Goal: Task Accomplishment & Management: Complete application form

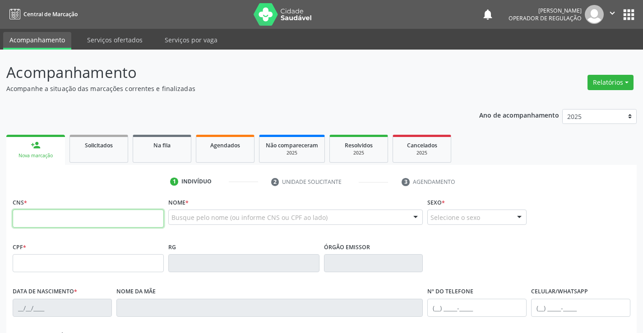
click at [33, 211] on input "text" at bounding box center [88, 219] width 151 height 18
type input "704 5003 0834 2219"
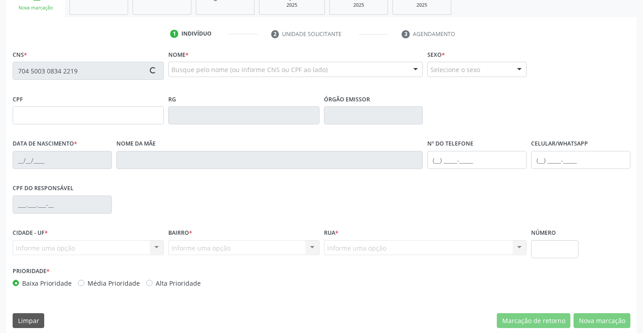
scroll to position [156, 0]
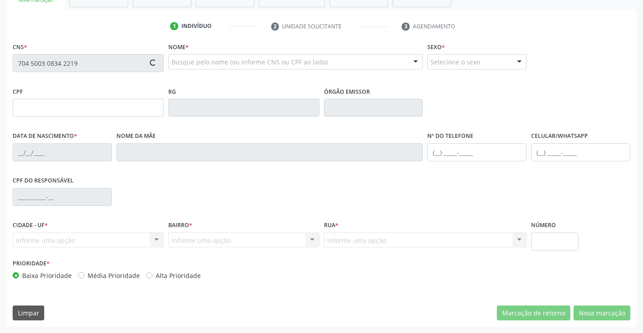
type input "0[DATE]"
type input "[PHONE_NUMBER]"
type input "S/N"
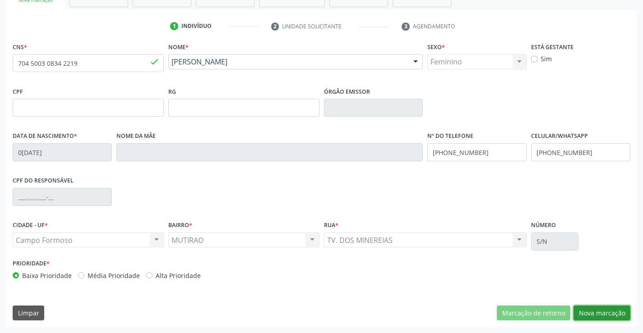
click at [598, 312] on button "Nova marcação" at bounding box center [601, 313] width 57 height 15
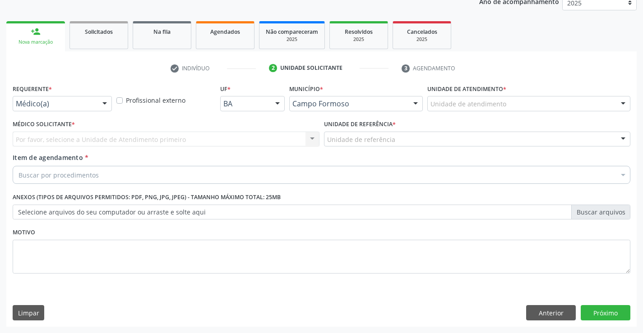
scroll to position [114, 0]
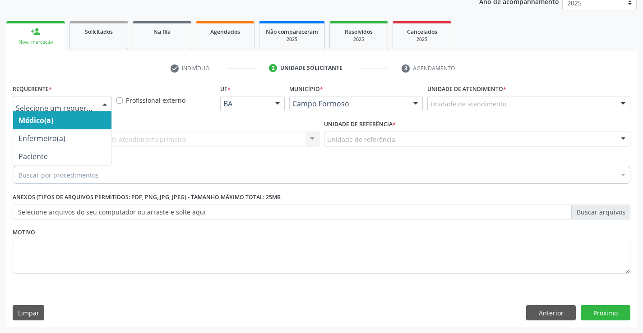
click at [101, 105] on div at bounding box center [105, 104] width 14 height 15
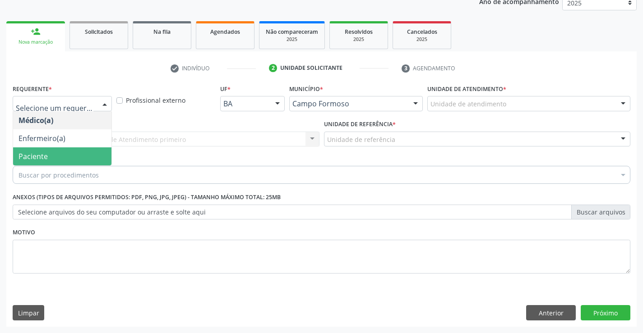
click at [42, 157] on span "Paciente" at bounding box center [32, 157] width 29 height 10
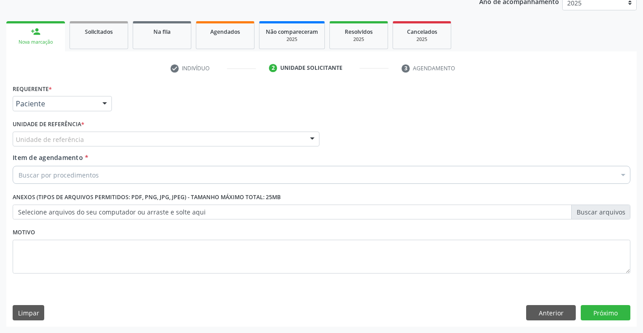
click at [96, 139] on div "Unidade de referência" at bounding box center [166, 139] width 307 height 15
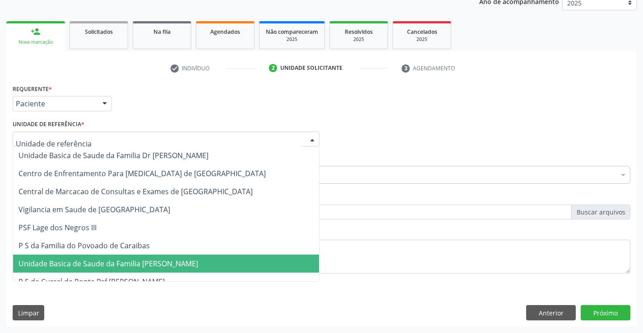
click at [172, 264] on span "Unidade Basica de Saude da Familia [PERSON_NAME]" at bounding box center [107, 264] width 179 height 10
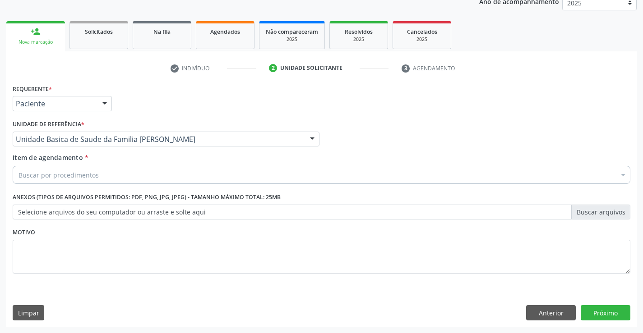
click at [120, 169] on div "Buscar por procedimentos" at bounding box center [321, 175] width 617 height 18
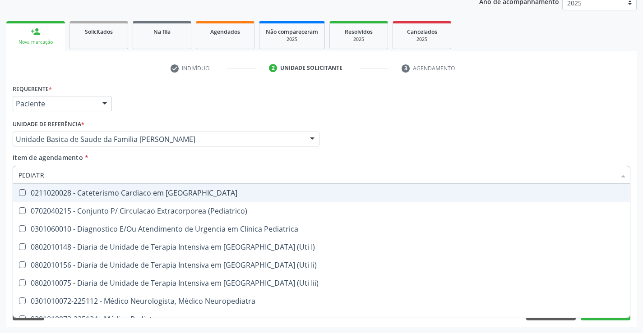
type input "PEDIATRA"
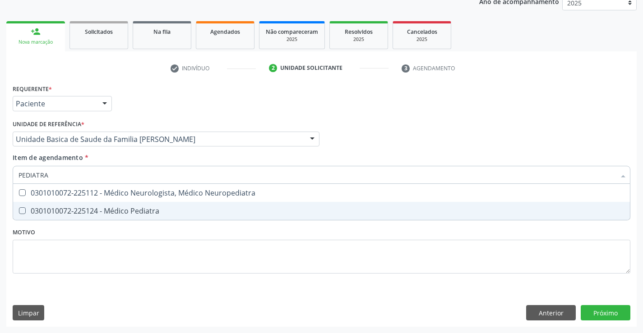
click at [124, 209] on div "0301010072-225124 - Médico Pediatra" at bounding box center [321, 210] width 606 height 7
checkbox Pediatra "true"
click at [608, 308] on div "Requerente * Paciente Médico(a) Enfermeiro(a) Paciente Nenhum resultado encontr…" at bounding box center [321, 204] width 630 height 245
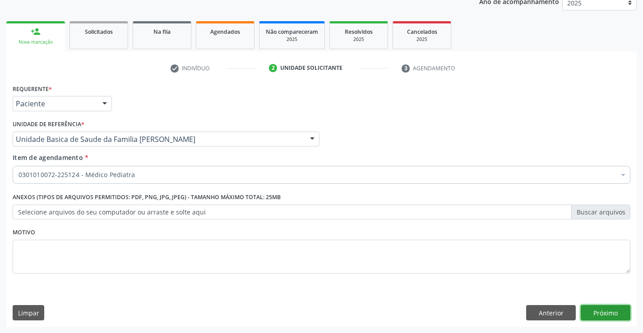
click at [610, 311] on button "Próximo" at bounding box center [605, 312] width 50 height 15
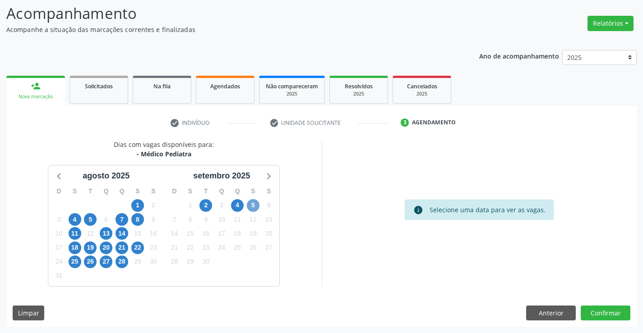
click at [250, 205] on span "5" at bounding box center [253, 205] width 13 height 13
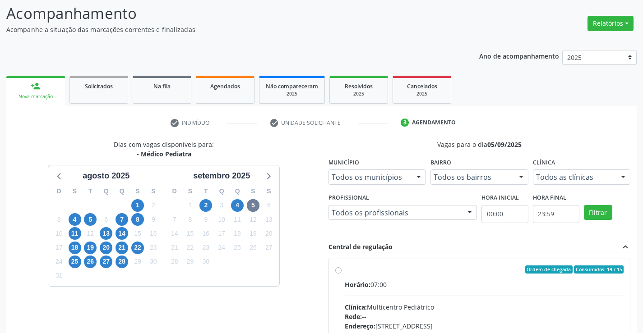
click at [341, 274] on input "Ordem de chegada Consumidos: 14 / 15 Horário: 07:00 Clínica: Multicentro Pediát…" at bounding box center [338, 270] width 6 height 8
radio input "true"
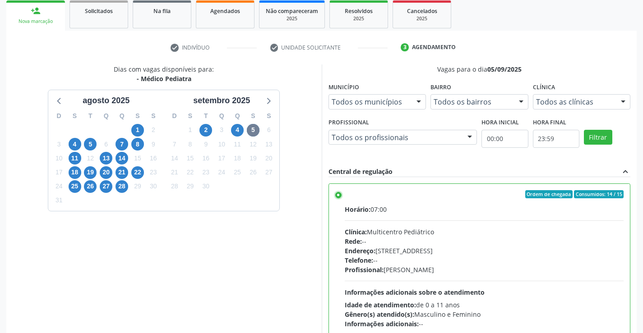
scroll to position [206, 0]
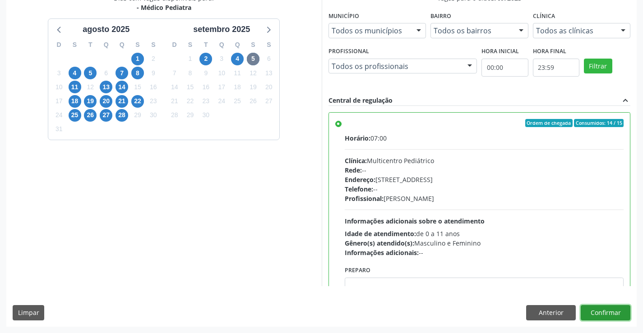
click at [593, 308] on button "Confirmar" at bounding box center [605, 312] width 50 height 15
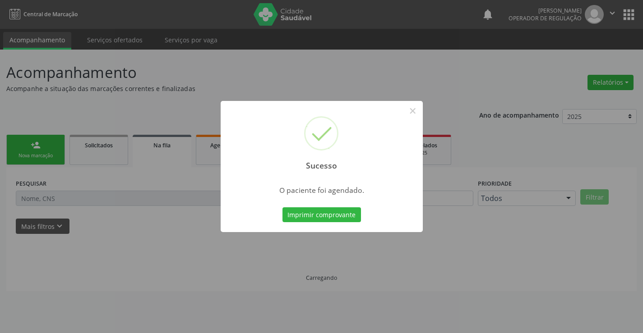
scroll to position [0, 0]
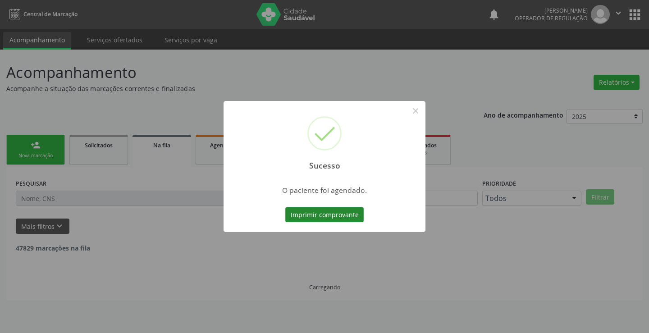
click at [348, 213] on button "Imprimir comprovante" at bounding box center [324, 214] width 78 height 15
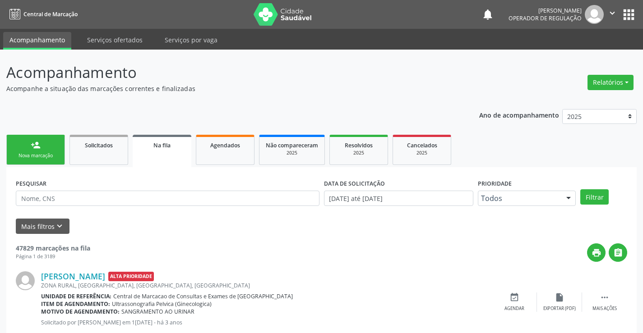
click at [439, 85] on p "Acompanhe a situação das marcações correntes e finalizadas" at bounding box center [226, 88] width 441 height 9
click at [47, 147] on link "person_add Nova marcação" at bounding box center [35, 150] width 59 height 30
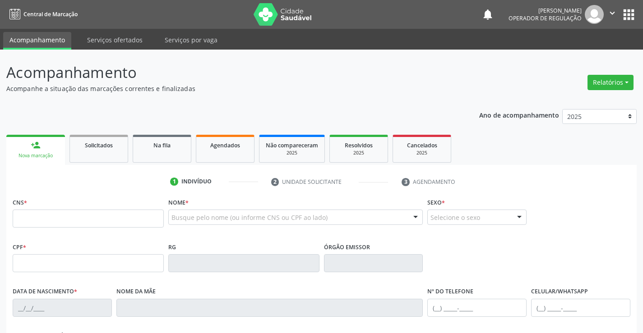
click at [51, 206] on div "CNS *" at bounding box center [88, 212] width 151 height 32
click at [42, 209] on div "CNS *" at bounding box center [88, 212] width 151 height 32
click at [34, 221] on input "text" at bounding box center [88, 219] width 151 height 18
click at [33, 218] on input "text" at bounding box center [88, 219] width 151 height 18
type input "nilma s"
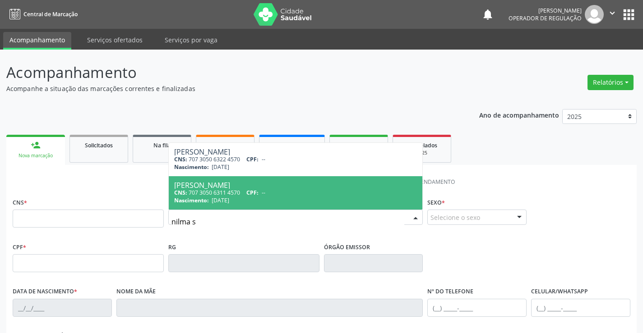
click at [241, 191] on div "CNS: 707 3050 6311 4570 CPF: --" at bounding box center [295, 193] width 243 height 8
type input "707 3050 6311 4570"
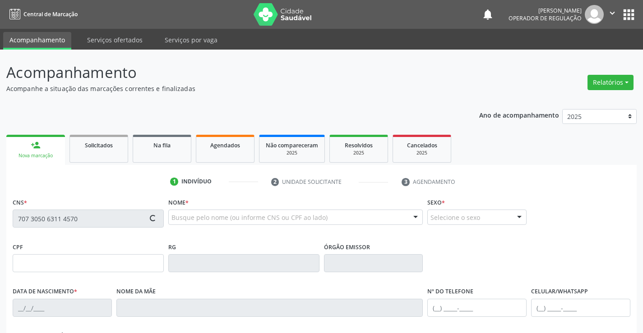
type input "[DATE]"
type input "[PHONE_NUMBER]"
type input "191"
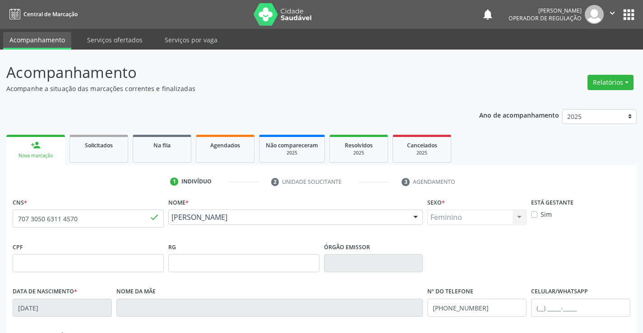
scroll to position [156, 0]
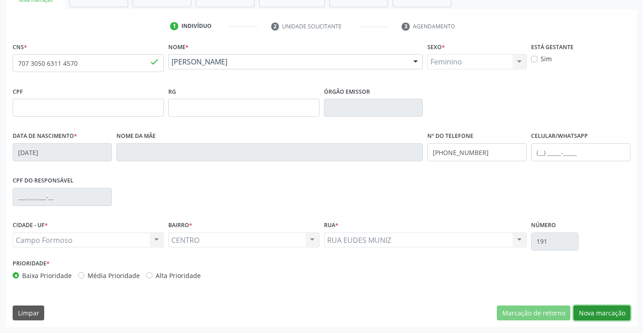
click at [616, 315] on button "Nova marcação" at bounding box center [601, 313] width 57 height 15
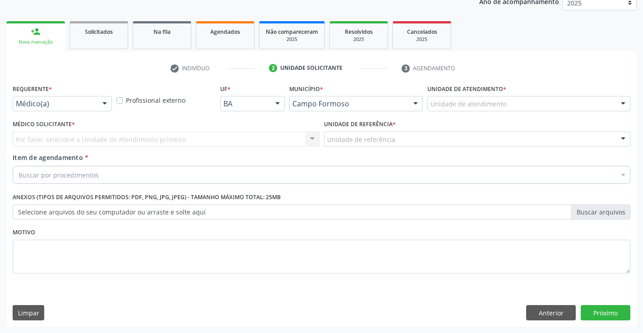
scroll to position [114, 0]
click at [104, 104] on div at bounding box center [105, 104] width 14 height 15
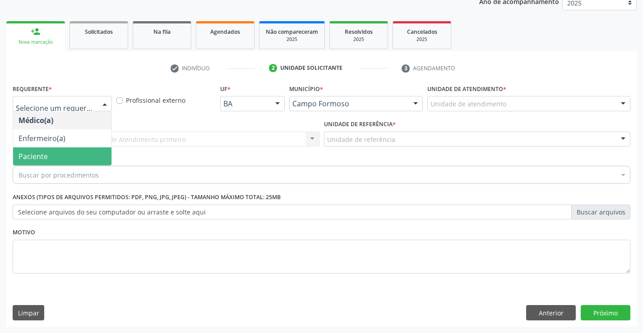
click at [47, 156] on span "Paciente" at bounding box center [32, 157] width 29 height 10
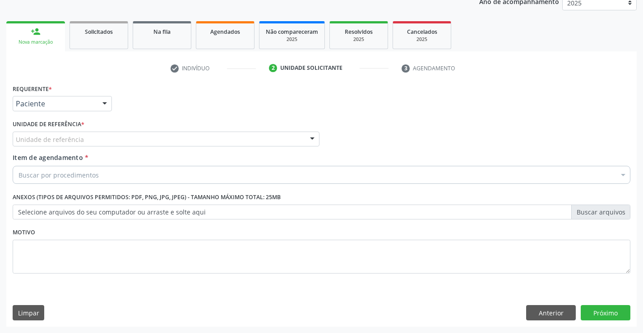
click at [133, 143] on div "Unidade de referência" at bounding box center [166, 139] width 307 height 15
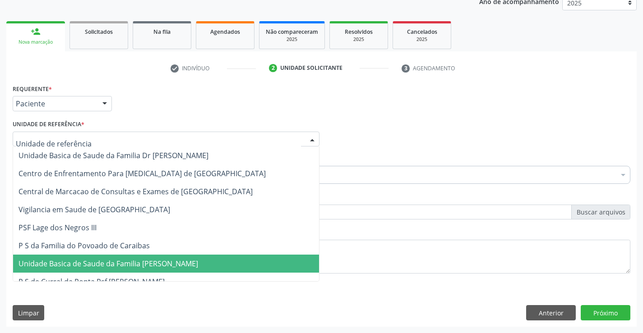
click at [134, 268] on span "Unidade Basica de Saude da Familia [PERSON_NAME]" at bounding box center [107, 264] width 179 height 10
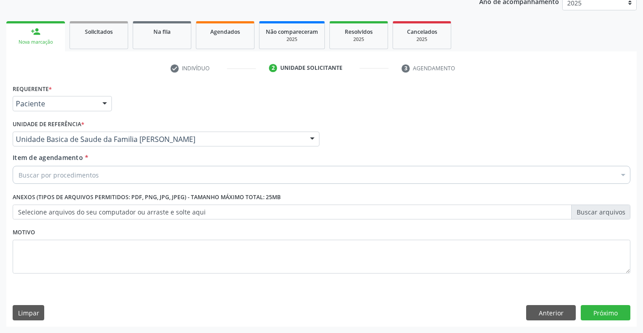
click at [130, 174] on div "Buscar por procedimentos" at bounding box center [321, 175] width 617 height 18
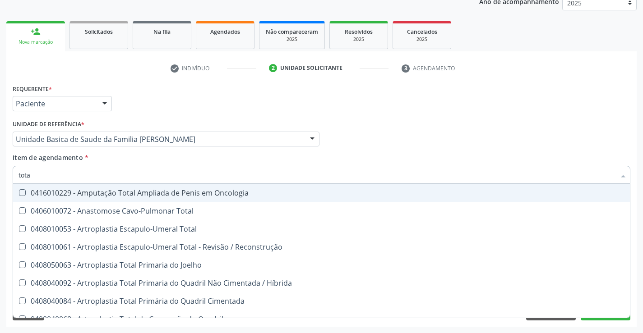
type input "total"
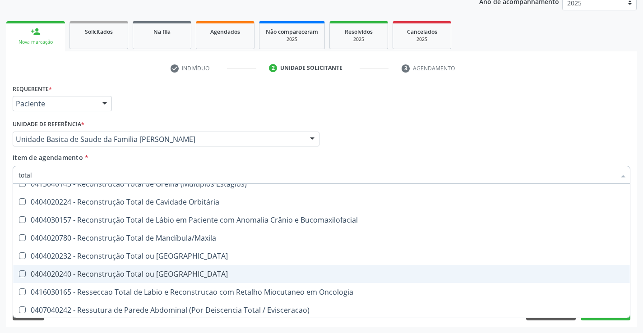
scroll to position [1471, 0]
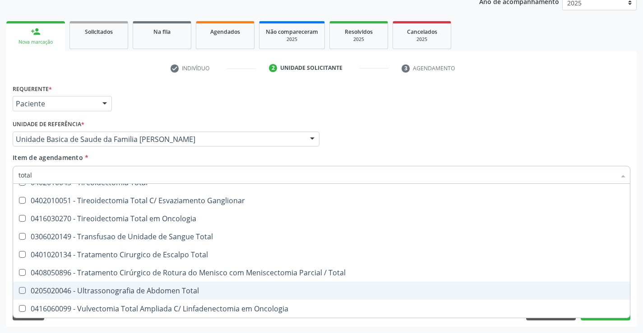
click at [166, 293] on div "0205020046 - Ultrassonografia de Abdomen Total" at bounding box center [321, 290] width 606 height 7
checkbox Total "true"
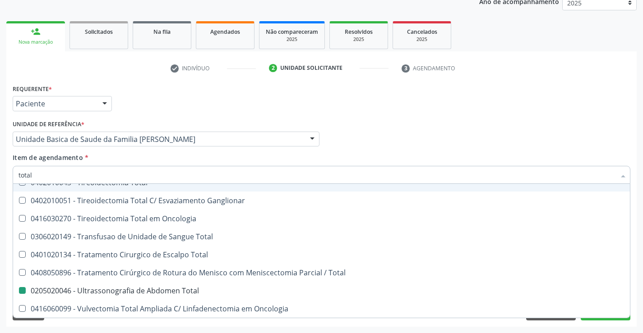
click at [575, 123] on div "Médico Solicitante Por favor, selecione a Unidade de Atendimento primeiro Nenhu…" at bounding box center [321, 135] width 622 height 35
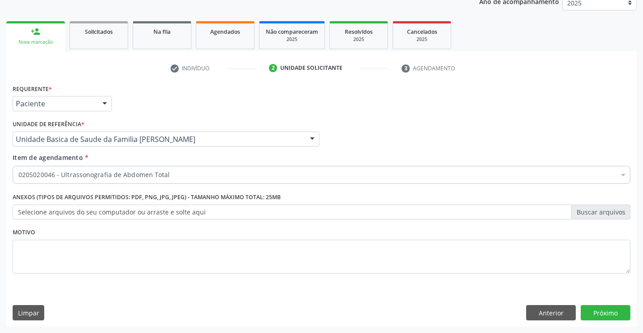
scroll to position [0, 0]
click at [617, 316] on button "Próximo" at bounding box center [605, 312] width 50 height 15
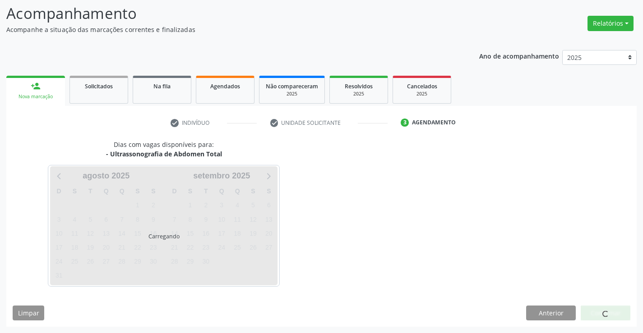
scroll to position [59, 0]
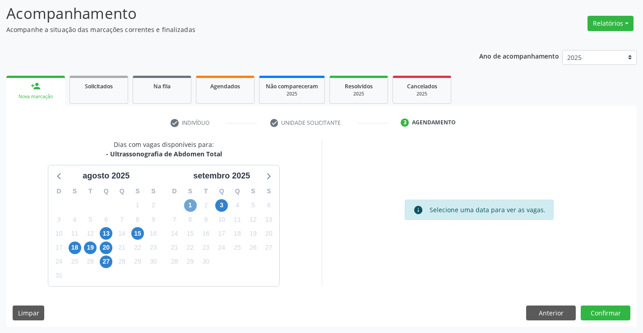
click at [190, 207] on span "1" at bounding box center [190, 205] width 13 height 13
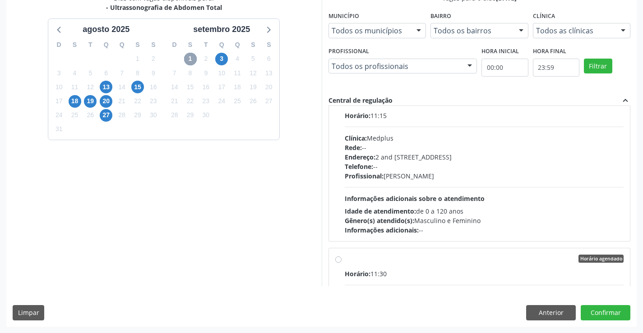
scroll to position [300, 0]
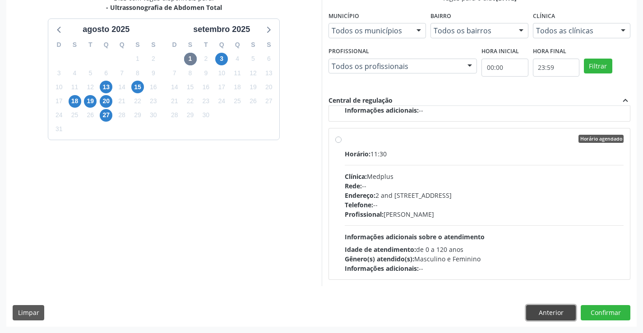
click at [562, 313] on button "Anterior" at bounding box center [551, 312] width 50 height 15
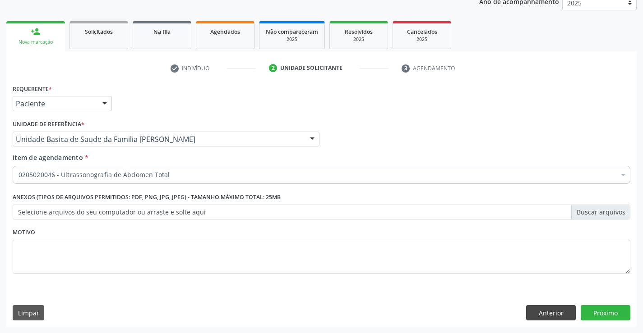
scroll to position [114, 0]
click at [616, 308] on button "Próximo" at bounding box center [605, 312] width 50 height 15
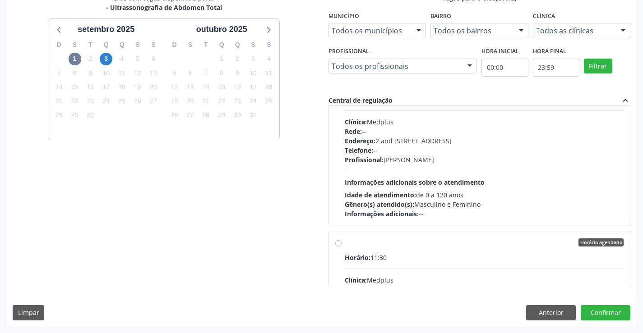
scroll to position [165, 0]
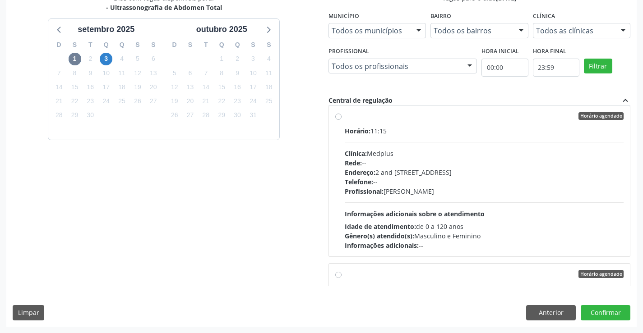
click at [561, 201] on div "Horário: 11:15 Clínica: Medplus Rede: -- Endereço: 2 and [STREET_ADDRESS] Telef…" at bounding box center [484, 188] width 279 height 124
click at [341, 120] on input "Horário agendado Horário: 11:15 Clínica: Medplus Rede: -- Endereço: 2 and [STRE…" at bounding box center [338, 116] width 6 height 8
radio input "true"
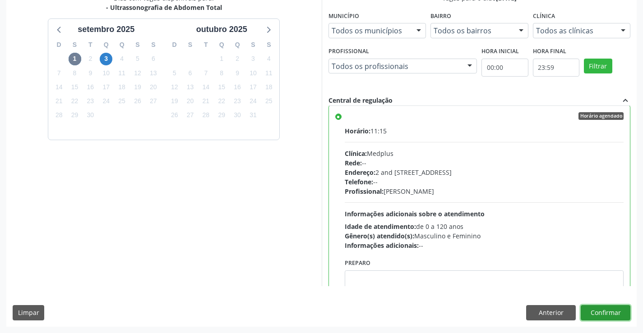
click at [592, 315] on button "Confirmar" at bounding box center [605, 312] width 50 height 15
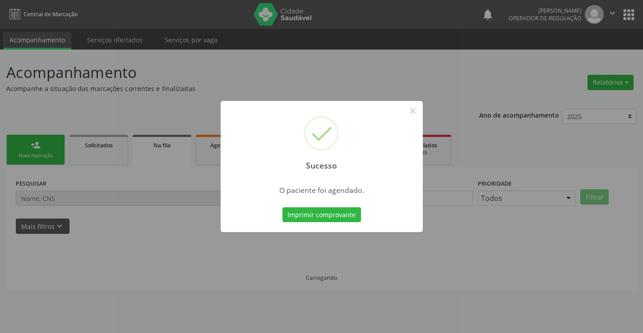
scroll to position [0, 0]
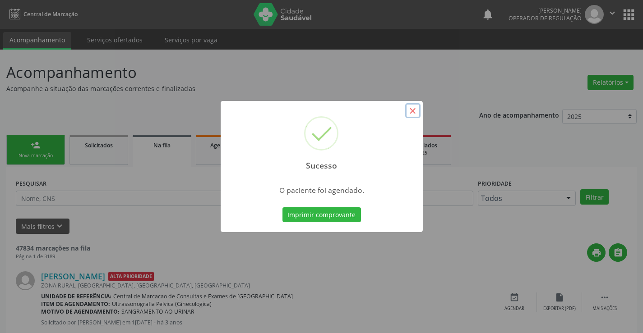
click at [417, 110] on button "×" at bounding box center [412, 110] width 15 height 15
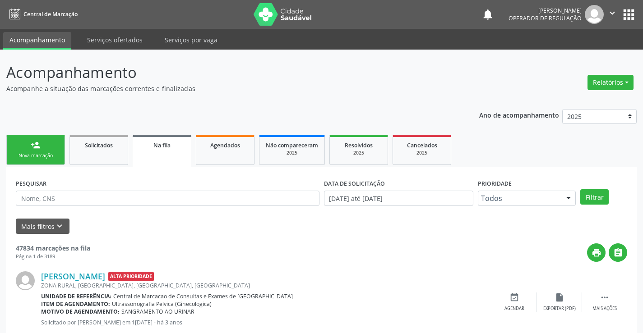
click at [326, 74] on p "Acompanhamento" at bounding box center [226, 72] width 441 height 23
click at [48, 155] on div "Nova marcação" at bounding box center [35, 155] width 45 height 7
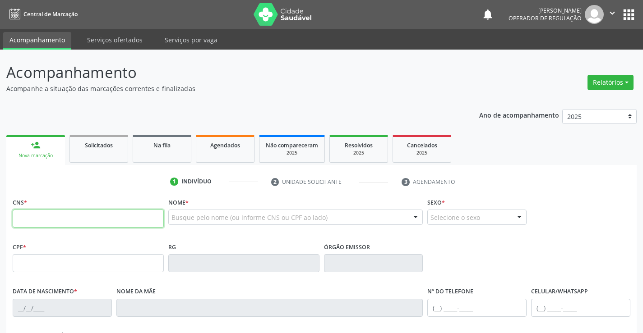
click at [37, 225] on input "text" at bounding box center [88, 219] width 151 height 18
type input "708 0028 1994 9622"
type input "1152997777"
type input "2[DATE]"
type input "[PERSON_NAME]"
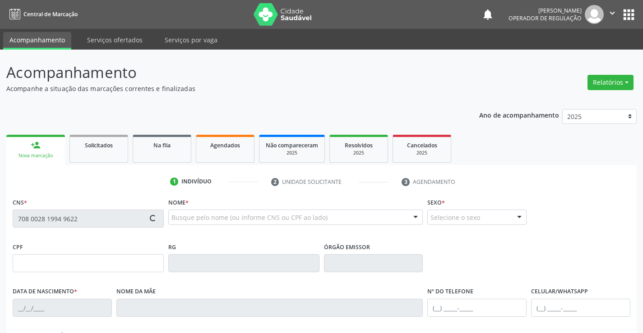
type input "[PHONE_NUMBER]"
type input "SN"
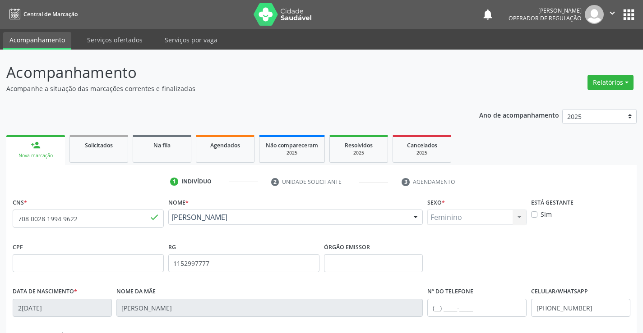
scroll to position [156, 0]
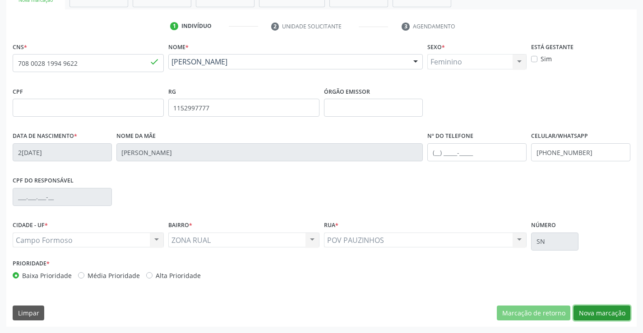
click at [609, 308] on button "Nova marcação" at bounding box center [601, 313] width 57 height 15
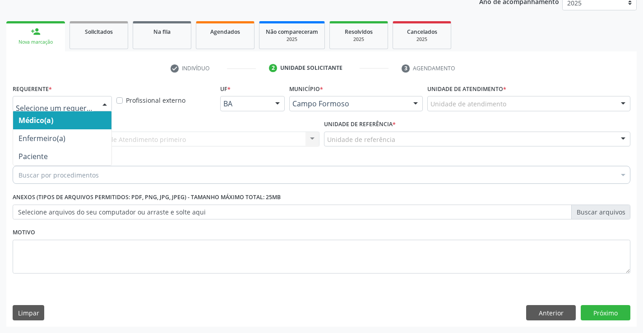
click at [109, 101] on div at bounding box center [105, 104] width 14 height 15
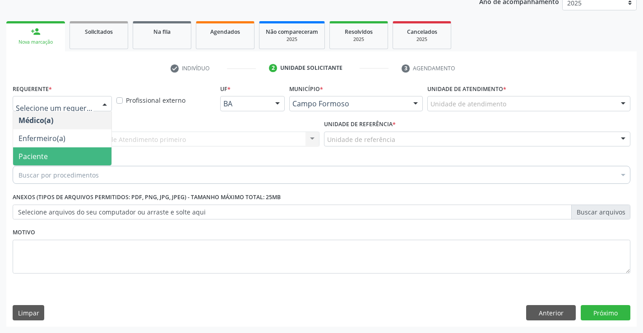
click at [34, 165] on div "Médico(a) Enfermeiro(a) Paciente Nenhum resultado encontrado para: " " Não há n…" at bounding box center [62, 138] width 99 height 55
click at [49, 154] on span "Paciente" at bounding box center [62, 156] width 98 height 18
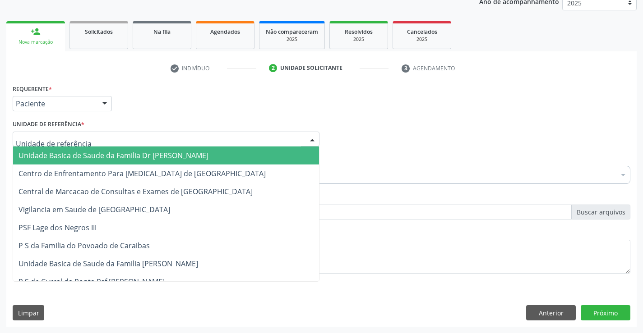
click at [115, 137] on div at bounding box center [166, 139] width 307 height 15
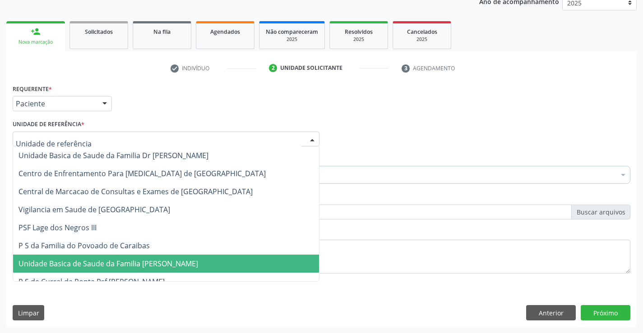
click at [114, 265] on span "Unidade Basica de Saude da Familia [PERSON_NAME]" at bounding box center [107, 264] width 179 height 10
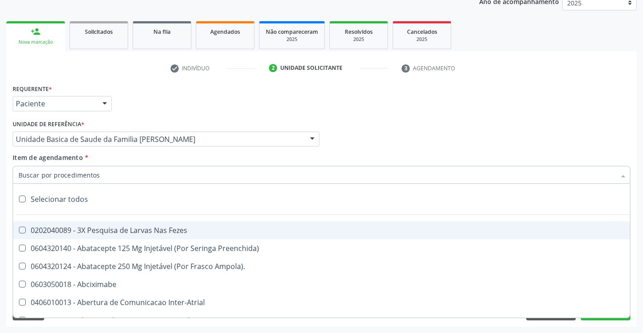
click at [109, 179] on div at bounding box center [321, 175] width 617 height 18
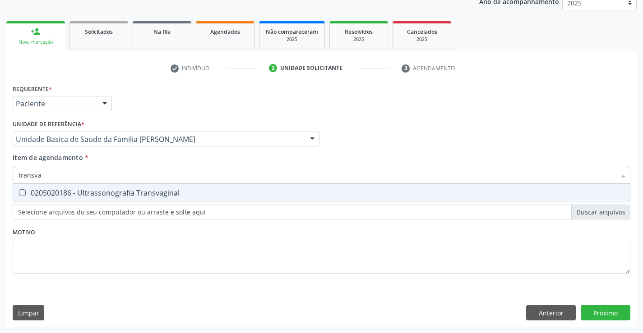
type input "transvag"
click at [115, 199] on span "0205020186 - Ultrassonografia Transvaginal" at bounding box center [321, 193] width 616 height 18
checkbox Transvaginal "true"
click at [596, 313] on div "Requerente * Paciente Médico(a) Enfermeiro(a) Paciente Nenhum resultado encontr…" at bounding box center [321, 204] width 630 height 245
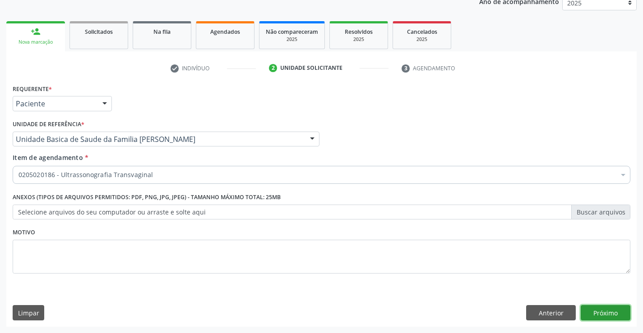
click at [600, 312] on button "Próximo" at bounding box center [605, 312] width 50 height 15
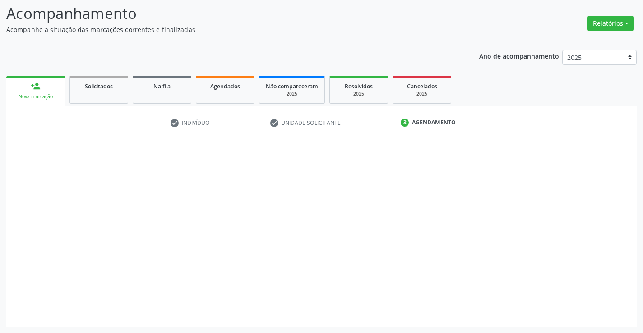
scroll to position [59, 0]
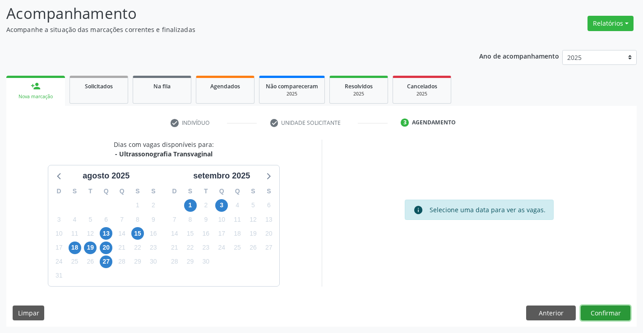
click at [613, 309] on button "Confirmar" at bounding box center [605, 313] width 50 height 15
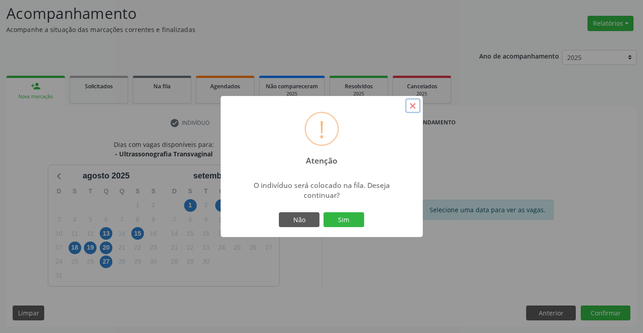
click at [414, 107] on button "×" at bounding box center [412, 105] width 15 height 15
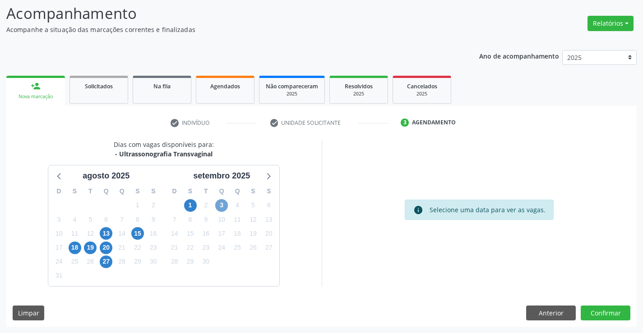
click at [221, 207] on span "3" at bounding box center [221, 205] width 13 height 13
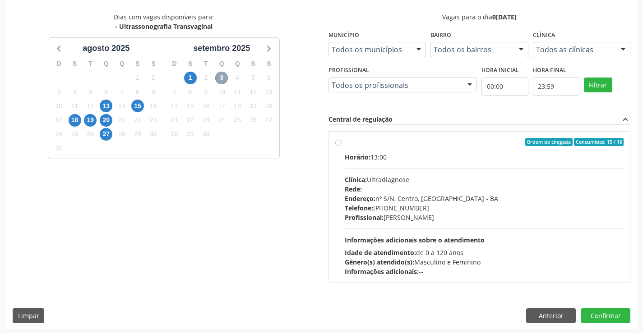
scroll to position [189, 0]
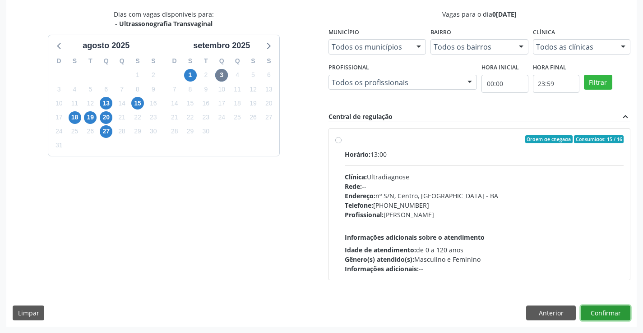
click at [611, 306] on button "Confirmar" at bounding box center [605, 313] width 50 height 15
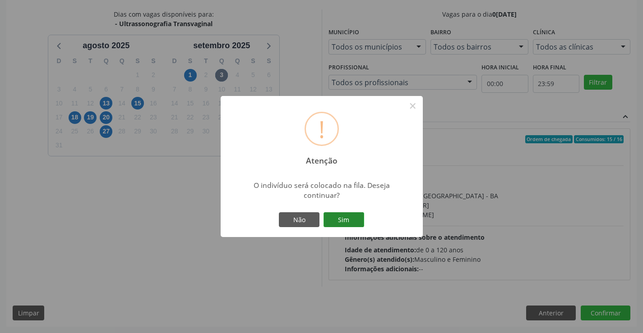
click at [355, 224] on button "Sim" at bounding box center [343, 219] width 41 height 15
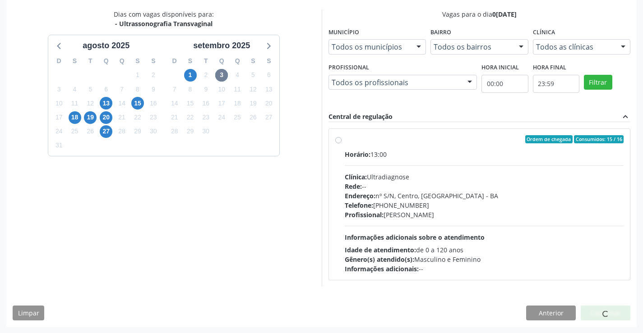
scroll to position [0, 0]
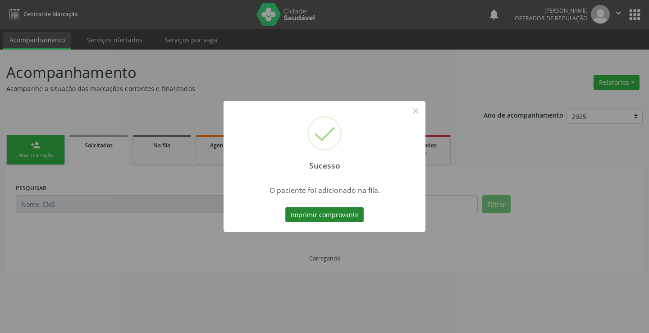
click at [350, 216] on button "Imprimir comprovante" at bounding box center [324, 214] width 78 height 15
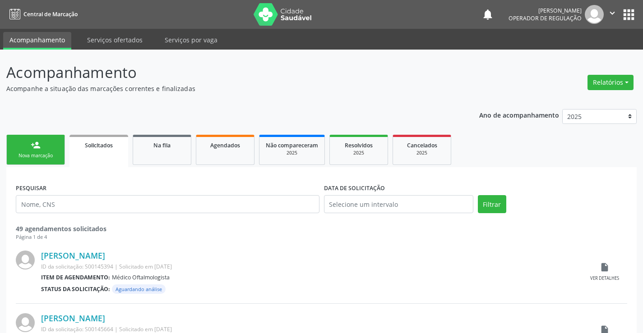
click at [50, 151] on link "person_add Nova marcação" at bounding box center [35, 150] width 59 height 30
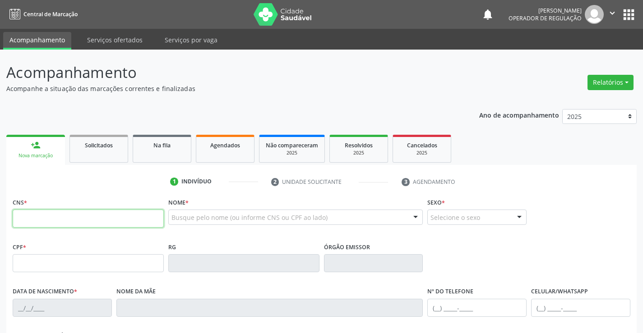
click at [57, 215] on input "text" at bounding box center [88, 219] width 151 height 18
type input "708 5023 4659 0679"
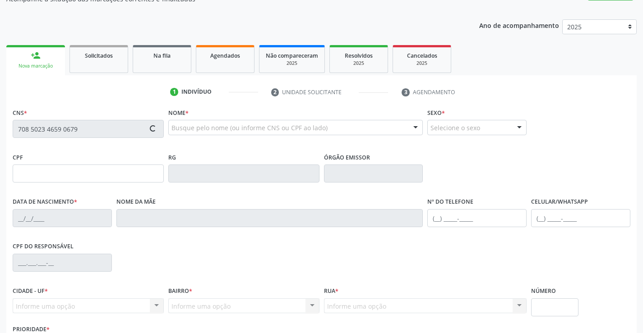
scroll to position [156, 0]
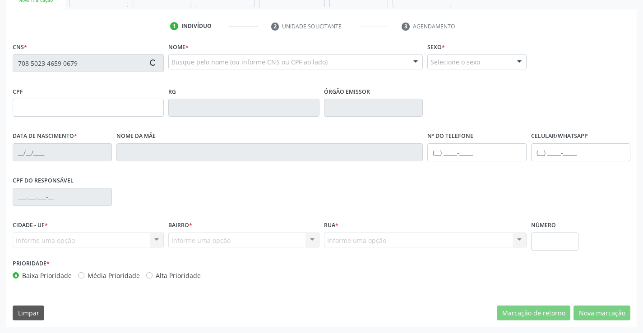
type input "0[DATE]"
type input "[PHONE_NUMBER]"
type input "127.180.865-05"
type input "S/N"
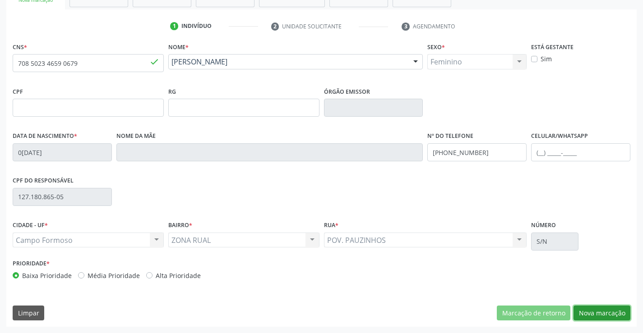
click at [598, 310] on button "Nova marcação" at bounding box center [601, 313] width 57 height 15
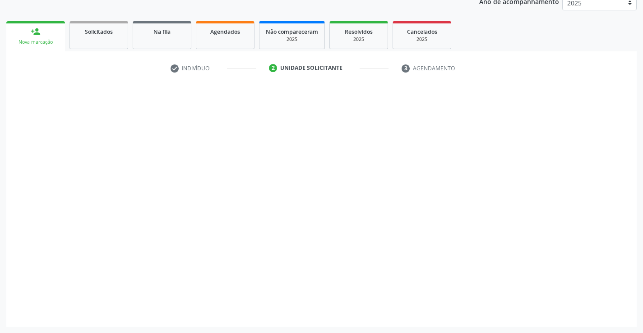
scroll to position [114, 0]
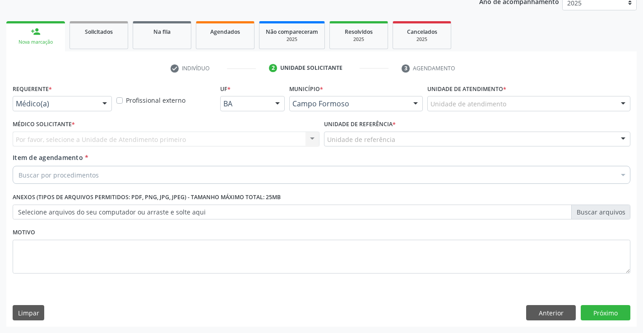
click at [59, 99] on div "Médico(a)" at bounding box center [62, 103] width 99 height 15
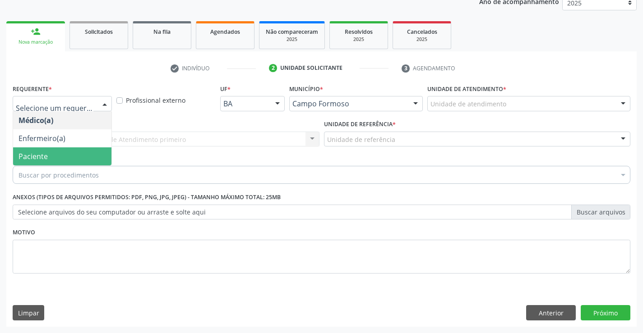
click at [41, 154] on span "Paciente" at bounding box center [32, 157] width 29 height 10
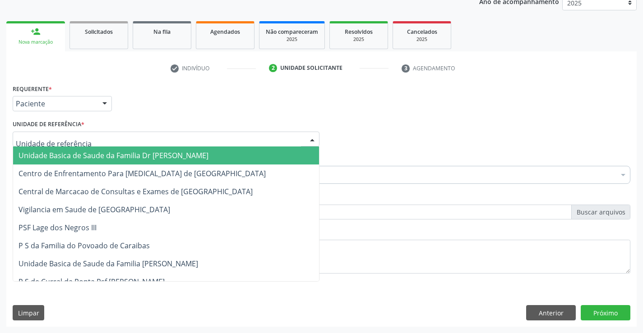
click at [95, 137] on div at bounding box center [166, 139] width 307 height 15
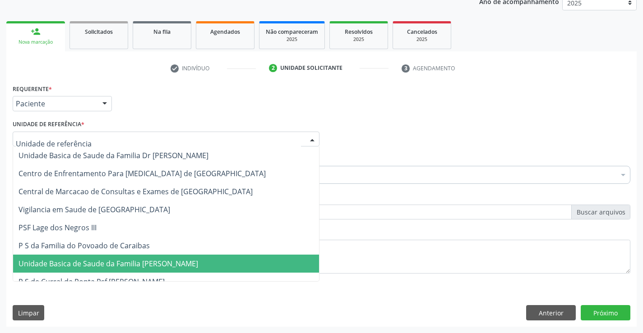
click at [100, 256] on span "Unidade Basica de Saude da Familia [PERSON_NAME]" at bounding box center [166, 264] width 306 height 18
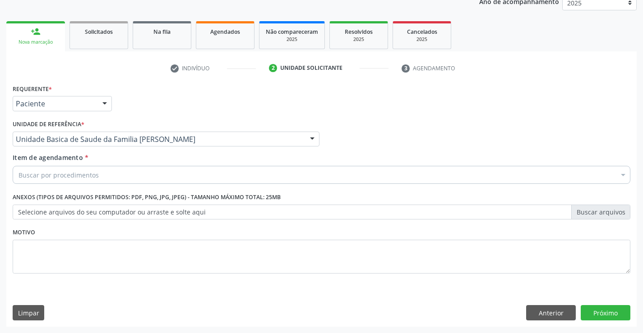
click at [101, 176] on div "Buscar por procedimentos" at bounding box center [321, 175] width 617 height 18
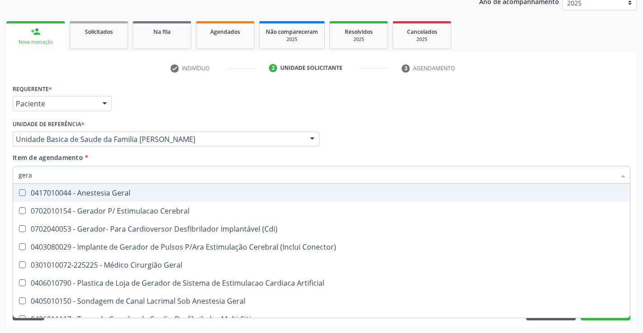
type input "geral"
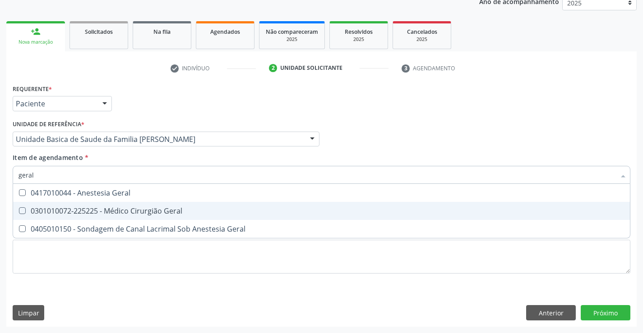
drag, startPoint x: 103, startPoint y: 211, endPoint x: 1, endPoint y: 207, distance: 102.5
click at [103, 212] on div "0301010072-225225 - Médico Cirurgião Geral" at bounding box center [321, 210] width 606 height 7
checkbox Geral "true"
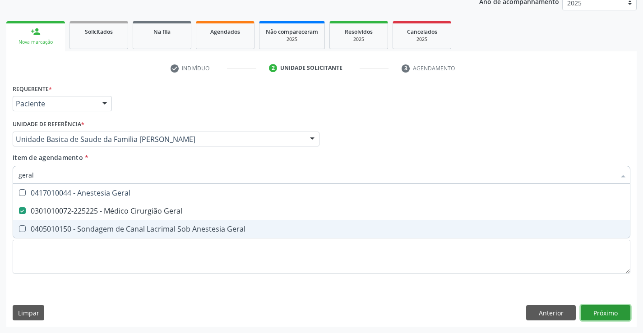
click at [595, 313] on div "Requerente * Paciente Médico(a) Enfermeiro(a) Paciente Nenhum resultado encontr…" at bounding box center [321, 204] width 630 height 245
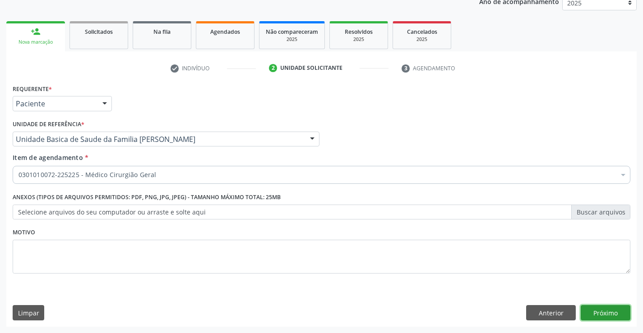
click at [600, 310] on button "Próximo" at bounding box center [605, 312] width 50 height 15
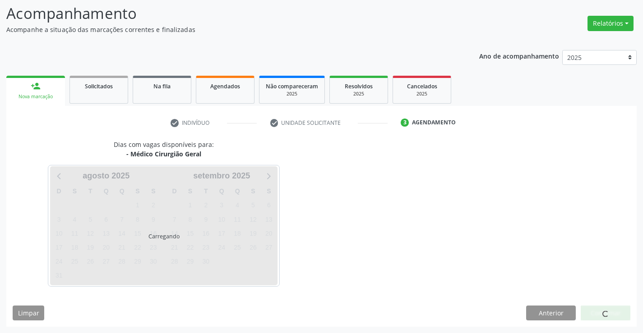
scroll to position [59, 0]
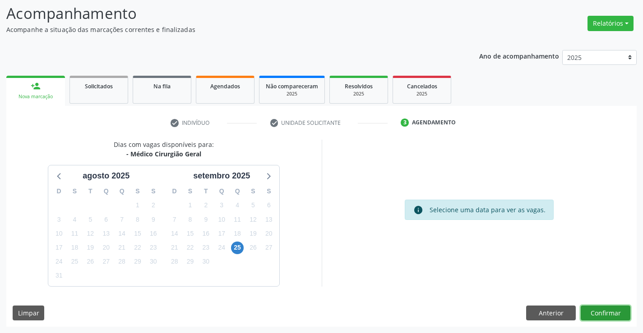
click at [608, 313] on button "Confirmar" at bounding box center [605, 313] width 50 height 15
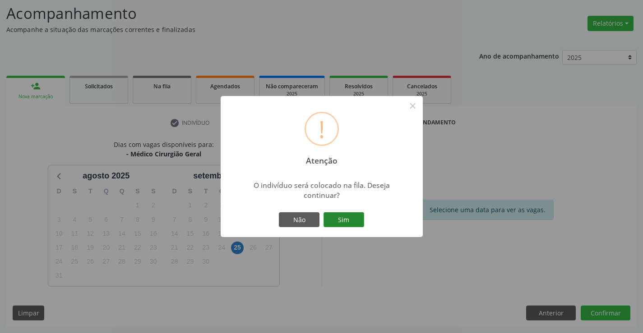
click at [337, 219] on button "Sim" at bounding box center [343, 219] width 41 height 15
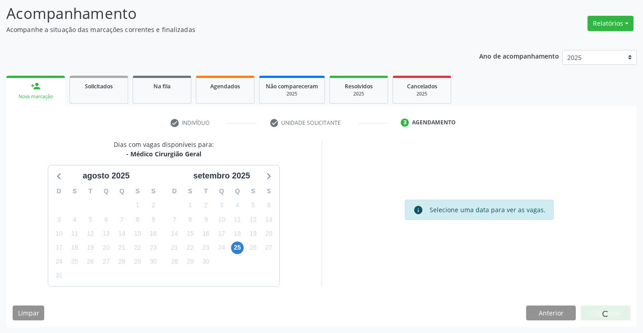
scroll to position [0, 0]
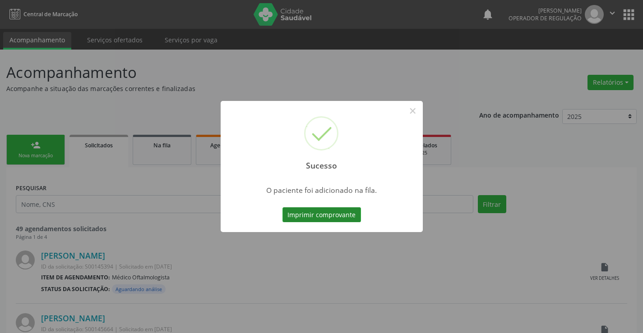
click at [344, 211] on button "Imprimir comprovante" at bounding box center [321, 214] width 78 height 15
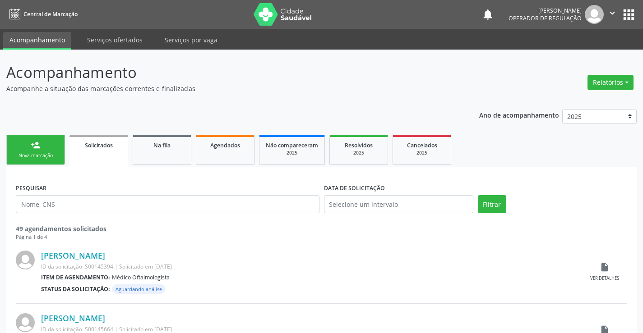
click at [611, 11] on icon "" at bounding box center [612, 13] width 10 height 10
click at [574, 55] on link "Sair" at bounding box center [589, 55] width 62 height 13
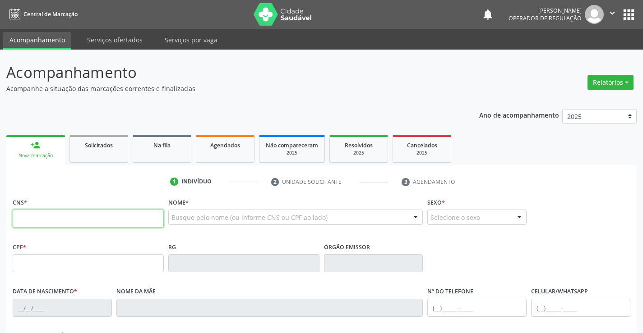
drag, startPoint x: 613, startPoint y: 10, endPoint x: 575, endPoint y: 47, distance: 53.6
click at [608, 12] on icon "" at bounding box center [612, 13] width 10 height 10
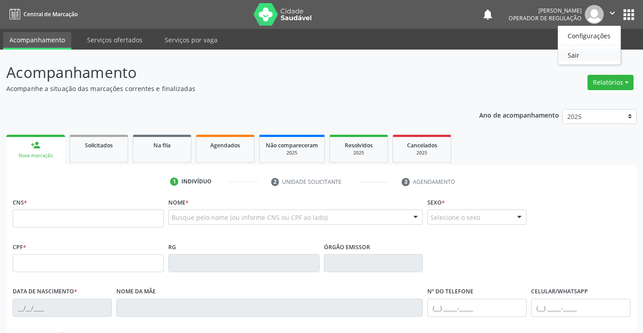
click at [568, 57] on link "Sair" at bounding box center [589, 55] width 62 height 13
